Goal: Information Seeking & Learning: Learn about a topic

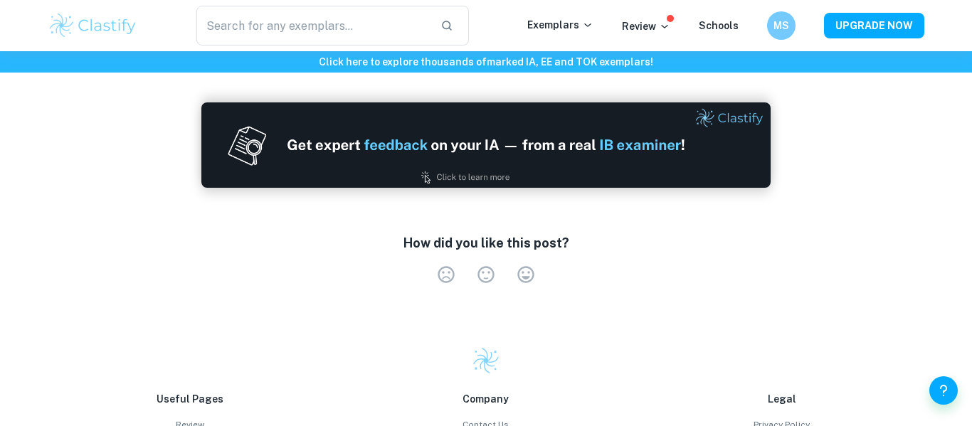
scroll to position [1540, 0]
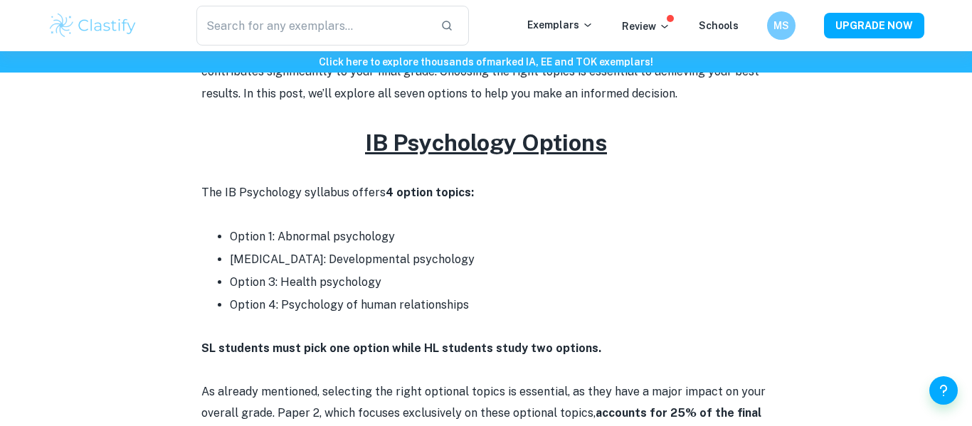
scroll to position [540, 0]
click at [233, 341] on strong "SL students must pick one option while HL students study two options." at bounding box center [401, 348] width 400 height 14
click at [228, 340] on p "SL students must pick one option while HL students study two options." at bounding box center [485, 347] width 569 height 21
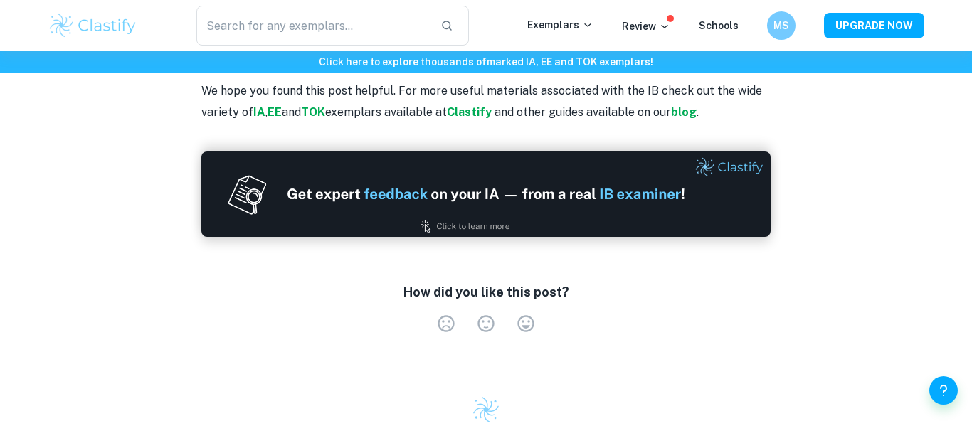
scroll to position [2628, 0]
